Goal: Task Accomplishment & Management: Manage account settings

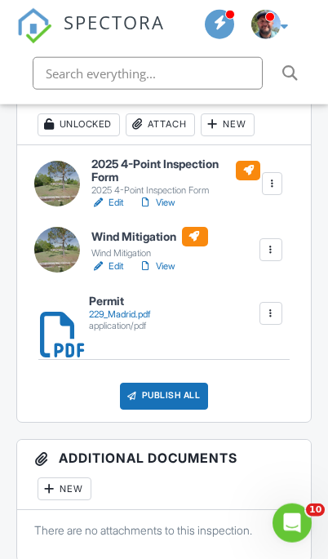
scroll to position [481, 0]
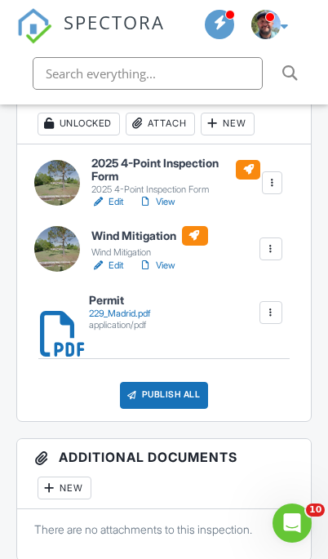
click at [122, 311] on div "229_Madrid.pdf" at bounding box center [120, 313] width 62 height 11
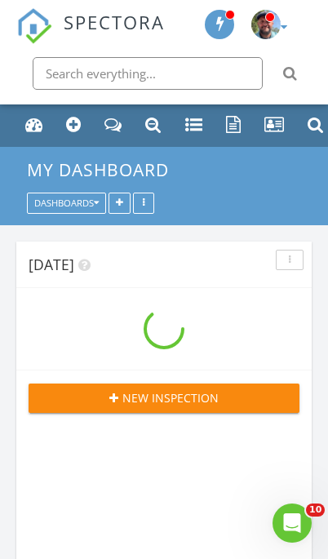
scroll to position [4916, 329]
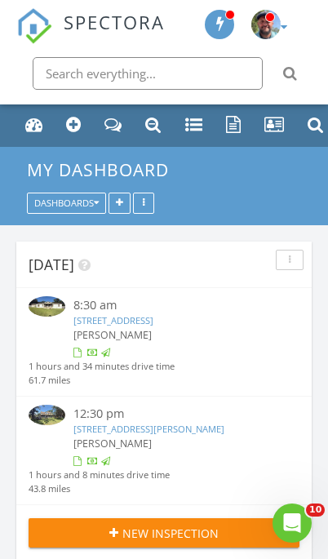
click at [194, 127] on div "Tasks" at bounding box center [194, 124] width 18 height 17
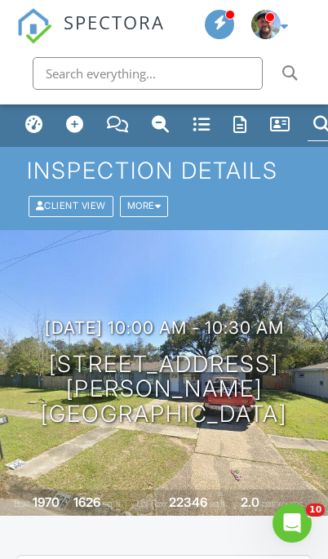
click at [201, 128] on div "Tasks" at bounding box center [202, 124] width 18 height 18
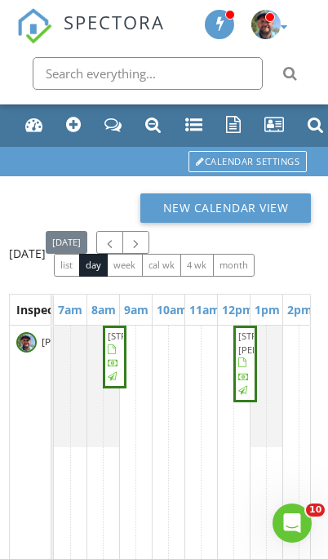
click at [143, 250] on span "button" at bounding box center [136, 243] width 14 height 14
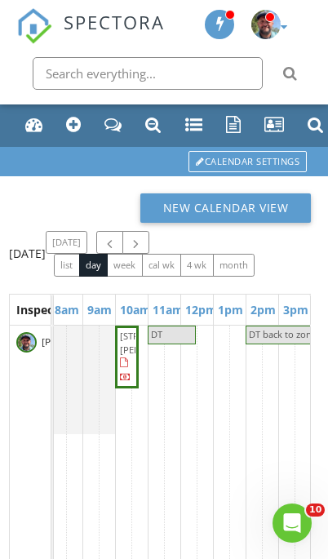
scroll to position [0, 65]
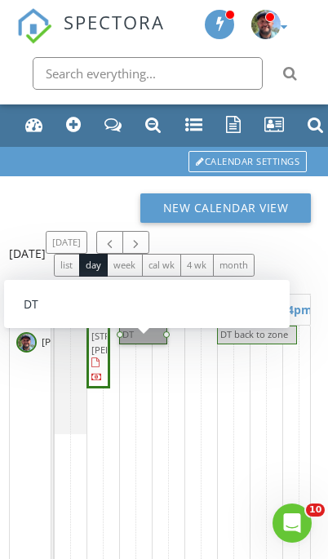
click at [163, 338] on div at bounding box center [166, 335] width 7 height 7
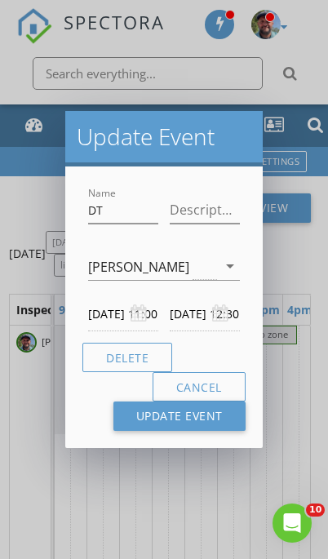
click at [117, 358] on button "Delete" at bounding box center [127, 357] width 90 height 29
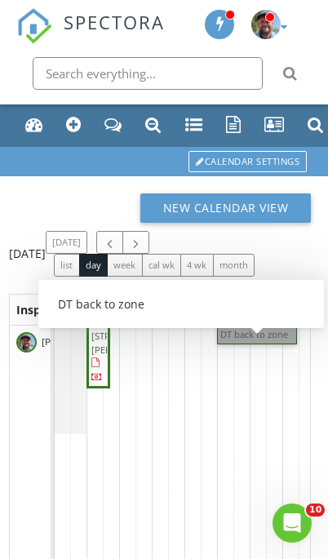
click at [260, 345] on link "DT back to zone" at bounding box center [257, 335] width 80 height 19
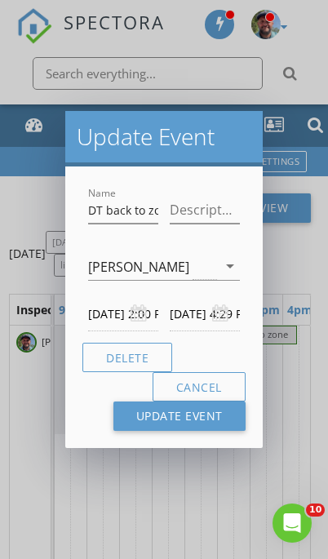
click at [127, 361] on button "Delete" at bounding box center [127, 357] width 90 height 29
